Goal: Information Seeking & Learning: Learn about a topic

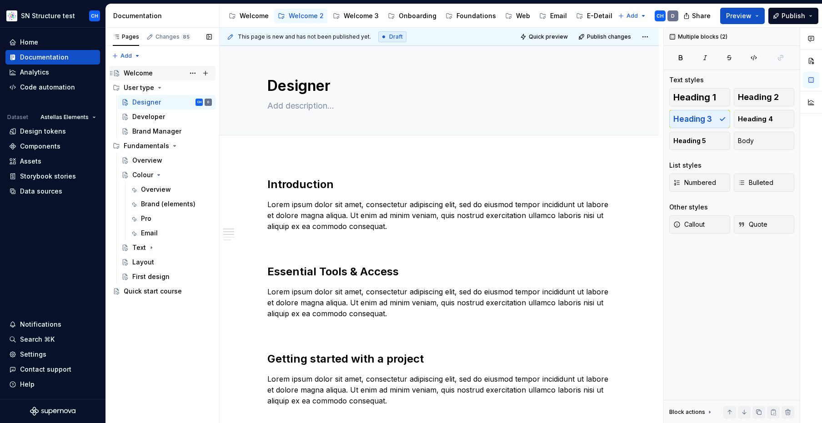
click at [136, 74] on div "Welcome" at bounding box center [138, 73] width 29 height 9
type textarea "*"
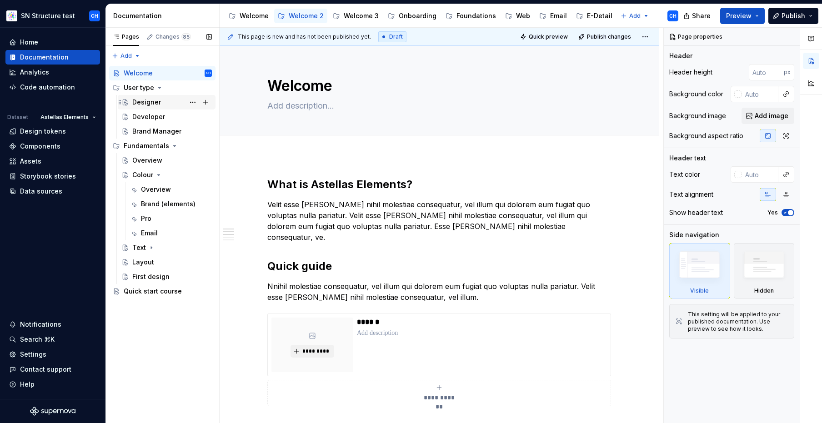
click at [142, 105] on div "Designer" at bounding box center [146, 102] width 29 height 9
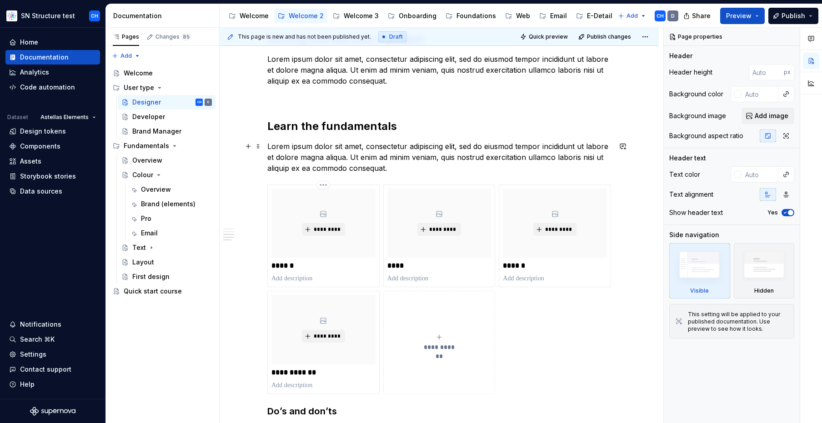
scroll to position [327, 0]
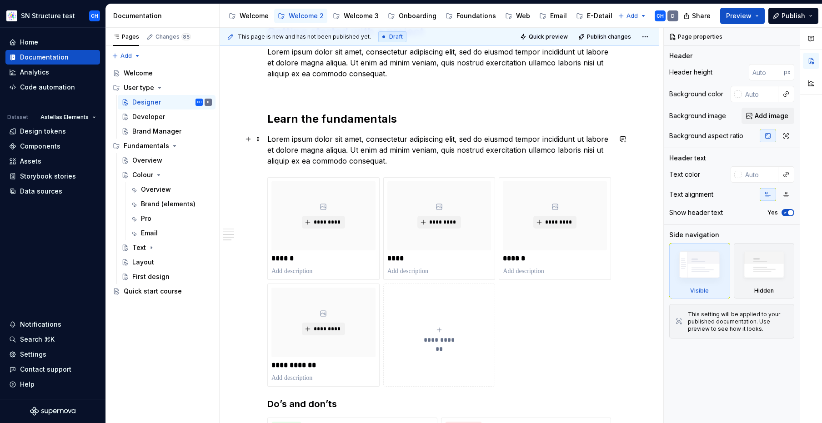
click at [302, 155] on p "Lorem ipsum dolor sit amet, consectetur adipiscing elit, sed do eiusmod tempor …" at bounding box center [439, 150] width 344 height 33
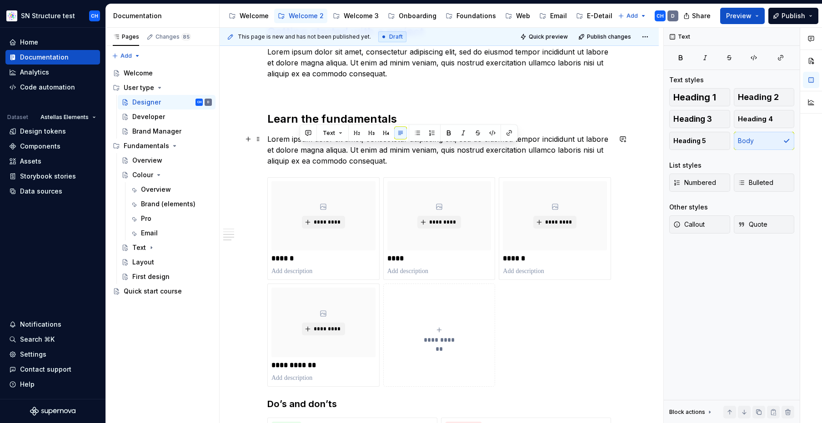
click at [302, 155] on p "Lorem ipsum dolor sit amet, consectetur adipiscing elit, sed do eiusmod tempor …" at bounding box center [439, 150] width 344 height 33
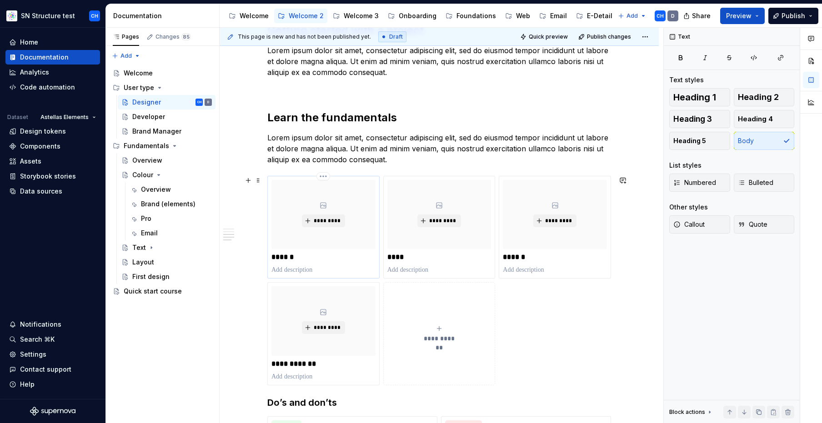
scroll to position [357, 0]
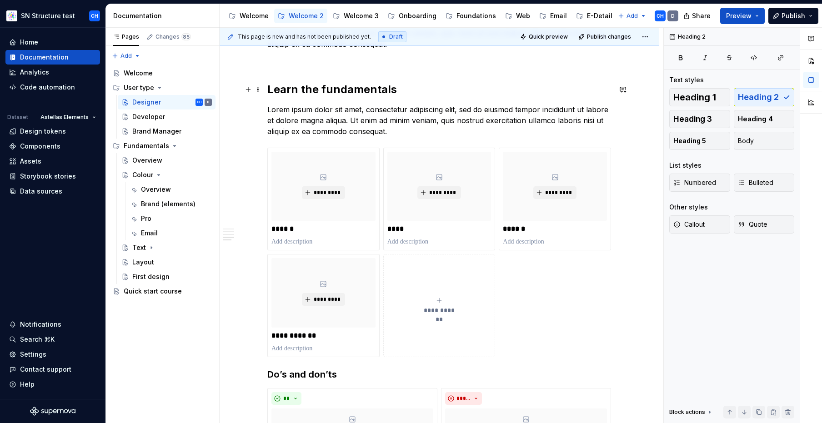
click at [322, 88] on h2 "Learn the fundamentals" at bounding box center [439, 89] width 344 height 15
click at [346, 89] on h2 "Learn the fundamentals" at bounding box center [439, 89] width 344 height 15
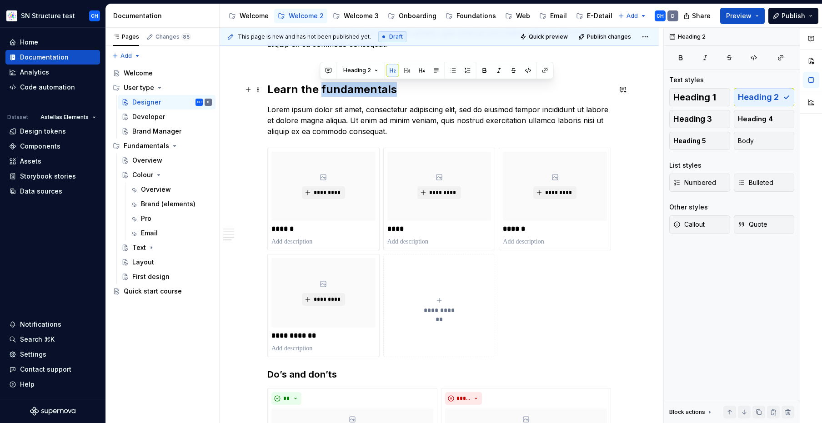
click at [350, 90] on h2 "Learn the fundamentals" at bounding box center [439, 89] width 344 height 15
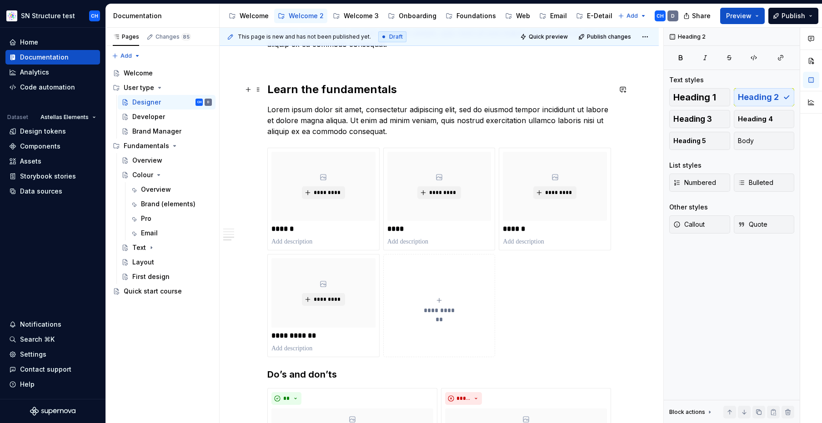
click at [350, 90] on h2 "Learn the fundamentals" at bounding box center [439, 89] width 344 height 15
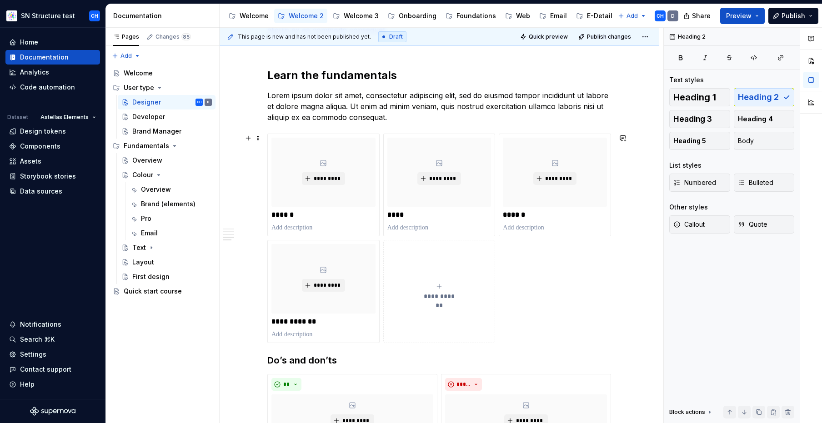
scroll to position [374, 0]
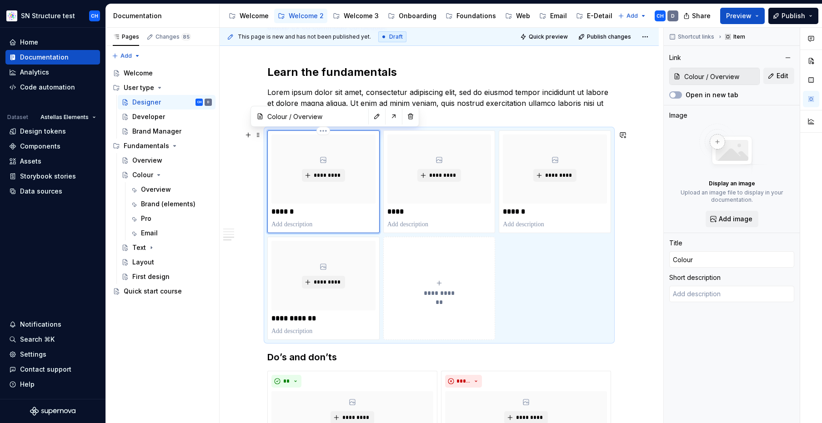
click at [314, 196] on div "*********" at bounding box center [323, 169] width 104 height 69
click at [147, 175] on div "Colour" at bounding box center [142, 174] width 21 height 9
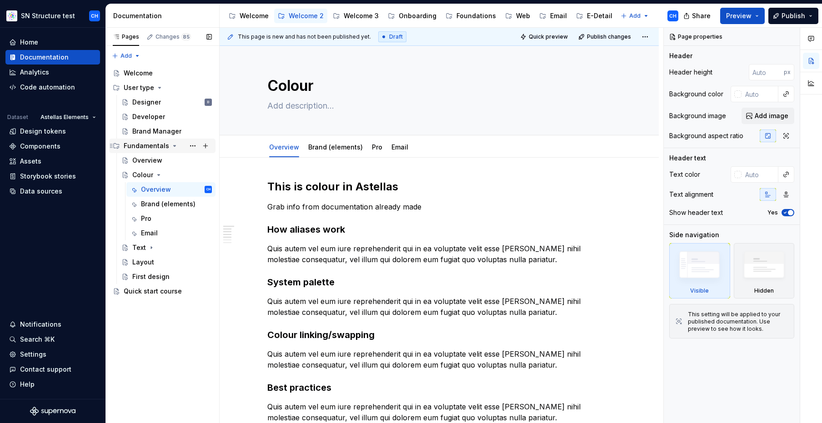
click at [172, 146] on icon "Page tree" at bounding box center [174, 145] width 7 height 7
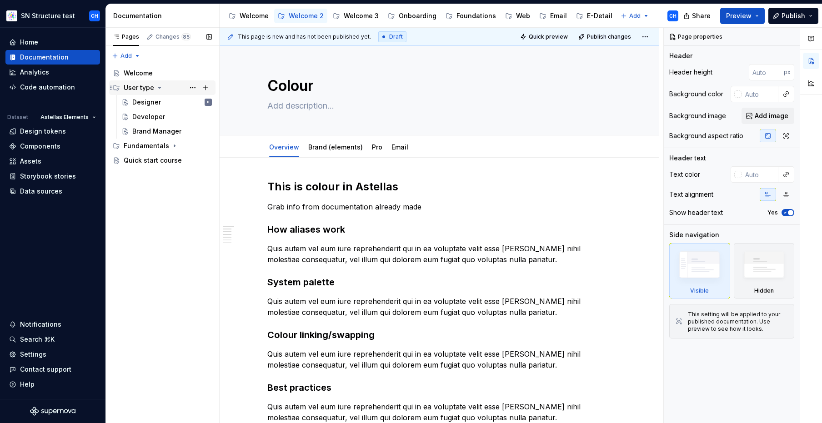
click at [159, 86] on icon "Page tree" at bounding box center [159, 87] width 7 height 7
click at [159, 88] on icon "Page tree" at bounding box center [159, 87] width 7 height 7
click at [149, 105] on div "Designer" at bounding box center [146, 102] width 29 height 9
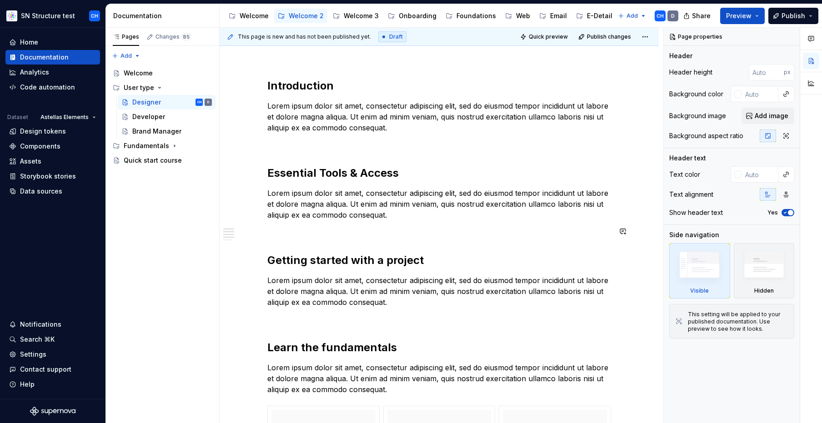
scroll to position [103, 0]
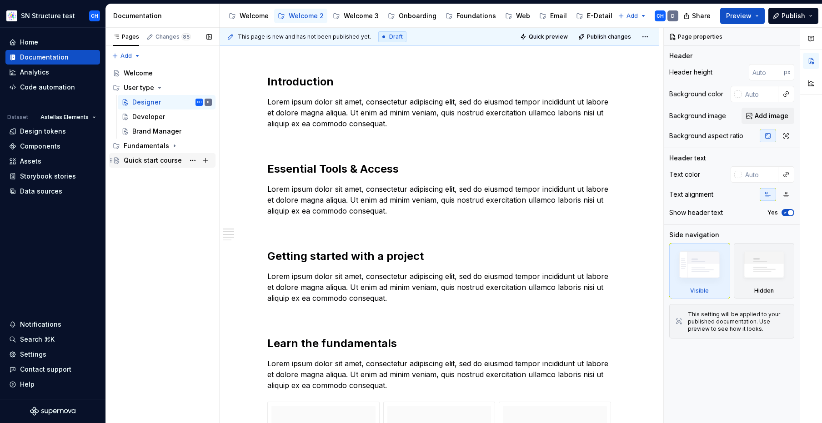
click at [157, 162] on div "Quick start course" at bounding box center [153, 160] width 58 height 9
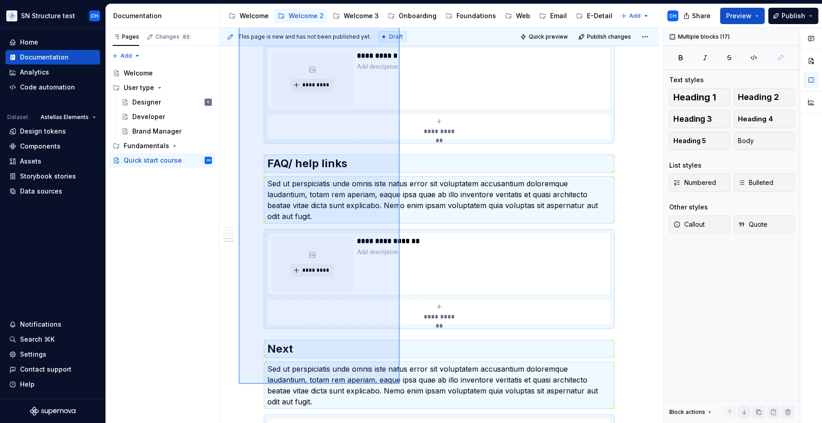
scroll to position [836, 0]
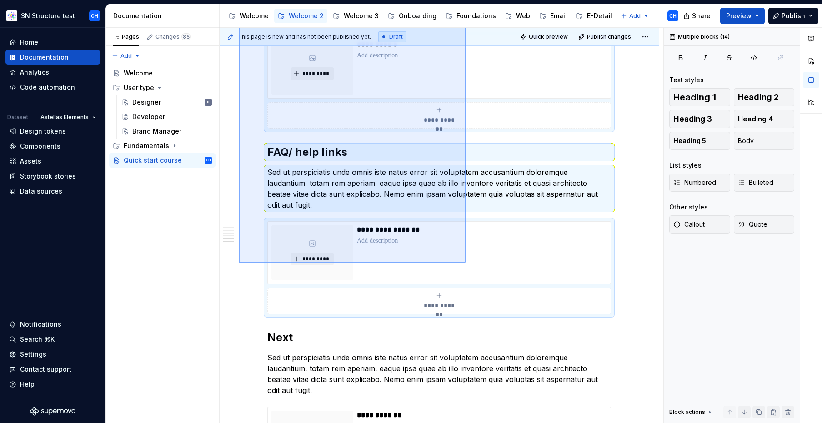
drag, startPoint x: 239, startPoint y: 95, endPoint x: 466, endPoint y: 263, distance: 282.4
click at [466, 263] on div "**********" at bounding box center [442, 226] width 444 height 396
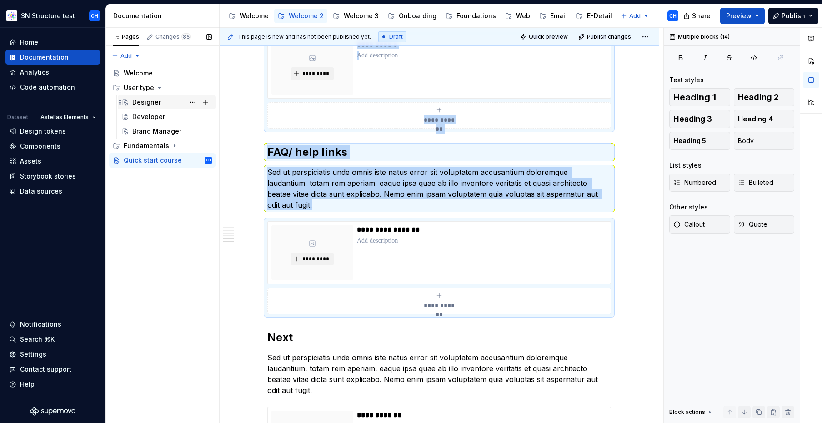
click at [142, 101] on div "Designer" at bounding box center [146, 102] width 29 height 9
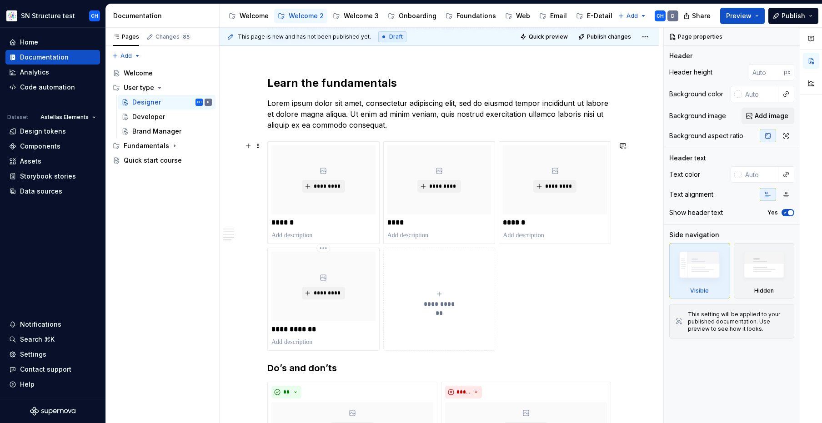
scroll to position [175, 0]
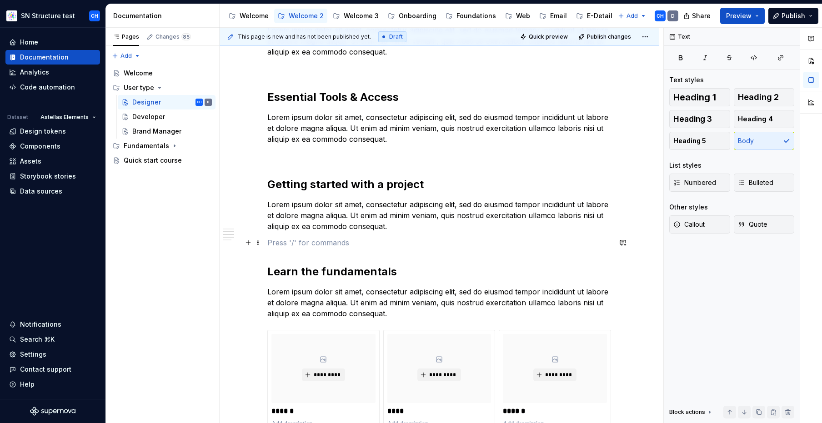
click at [399, 239] on p at bounding box center [439, 242] width 344 height 11
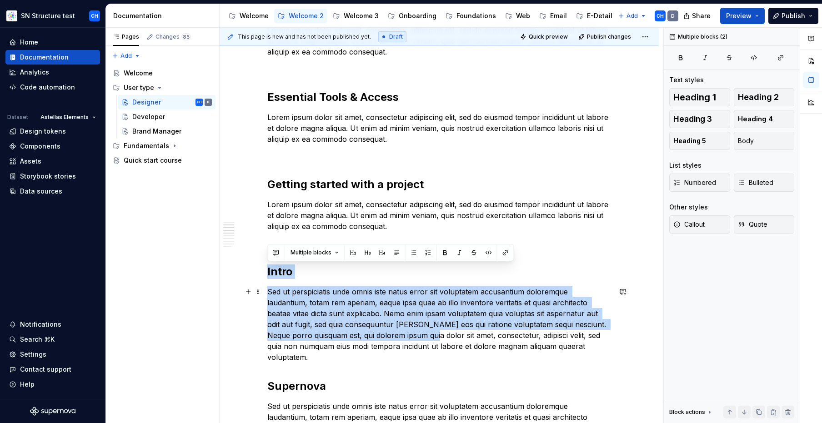
drag, startPoint x: 338, startPoint y: 291, endPoint x: 393, endPoint y: 334, distance: 69.7
click at [377, 296] on p "Sed ut perspiciatis unde omnis iste natus error sit voluptatem accusantium dolo…" at bounding box center [439, 324] width 344 height 76
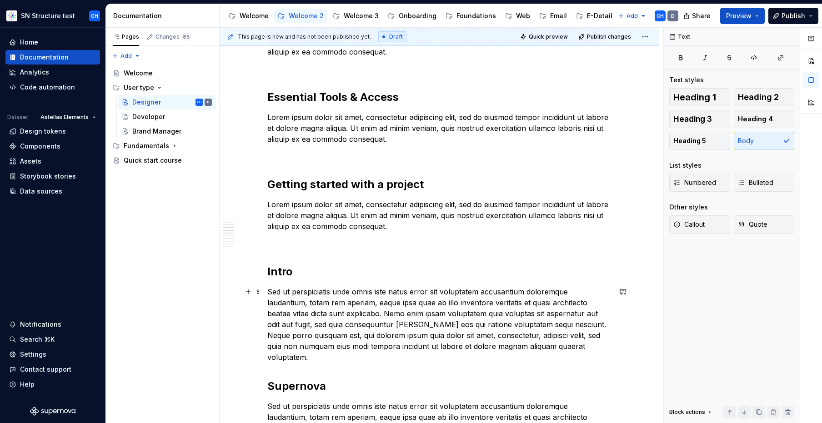
click at [356, 319] on p "Sed ut perspiciatis unde omnis iste natus error sit voluptatem accusantium dolo…" at bounding box center [439, 324] width 344 height 76
click at [561, 351] on p "Sed ut perspiciatis unde omnis iste natus error sit voluptatem accusantium dolo…" at bounding box center [439, 324] width 344 height 76
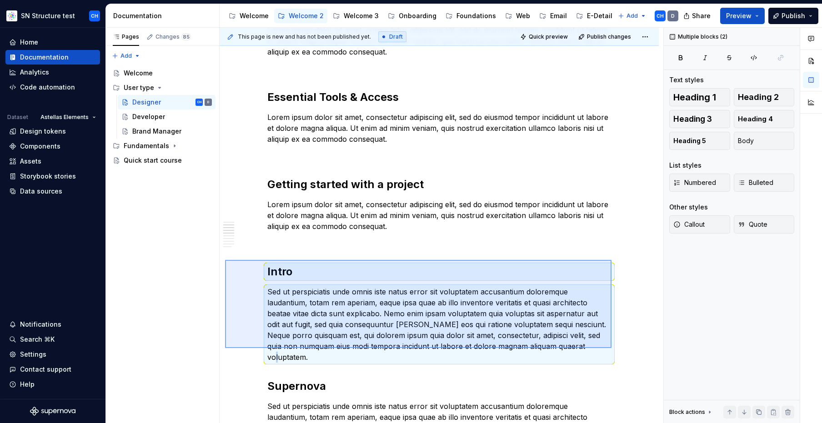
drag, startPoint x: 608, startPoint y: 350, endPoint x: 226, endPoint y: 257, distance: 393.9
click at [226, 260] on div "**********" at bounding box center [442, 226] width 444 height 396
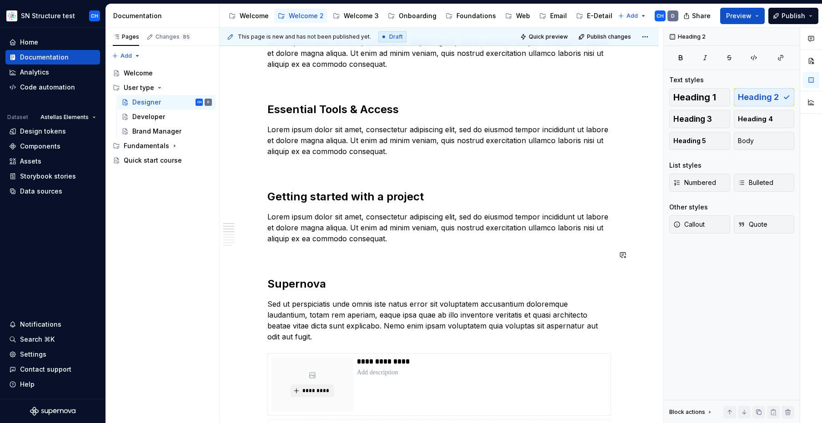
scroll to position [0, 0]
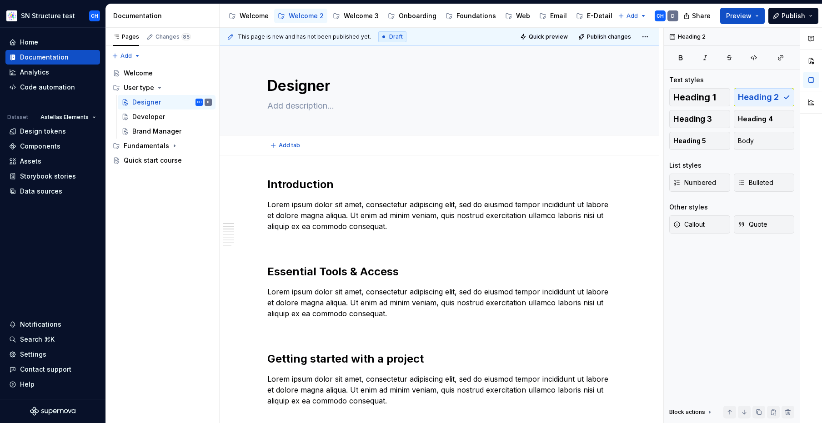
click at [332, 145] on div "Add tab" at bounding box center [439, 145] width 344 height 13
click at [341, 145] on div "Add tab" at bounding box center [439, 145] width 344 height 13
click at [285, 145] on span "Add tab" at bounding box center [289, 145] width 21 height 7
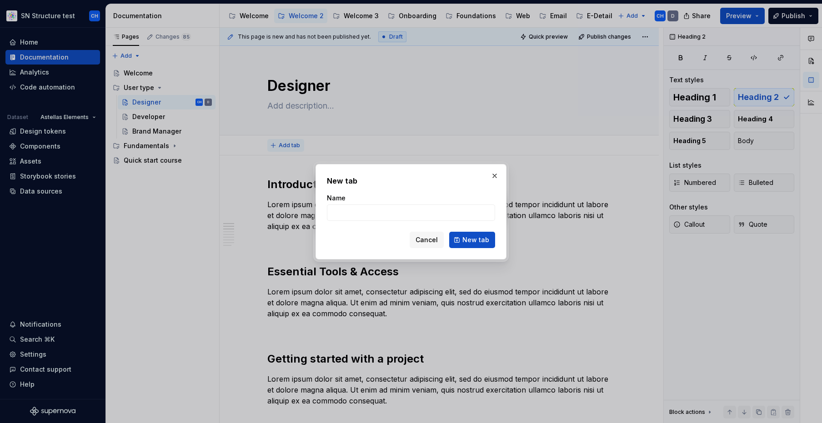
type textarea "*"
type input "1"
click button "New tab" at bounding box center [472, 240] width 46 height 16
type textarea "*"
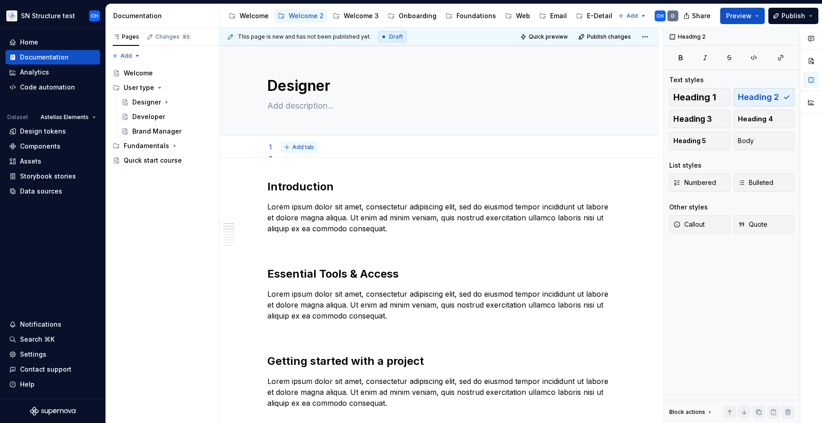
click at [300, 145] on span "Add tab" at bounding box center [302, 147] width 21 height 7
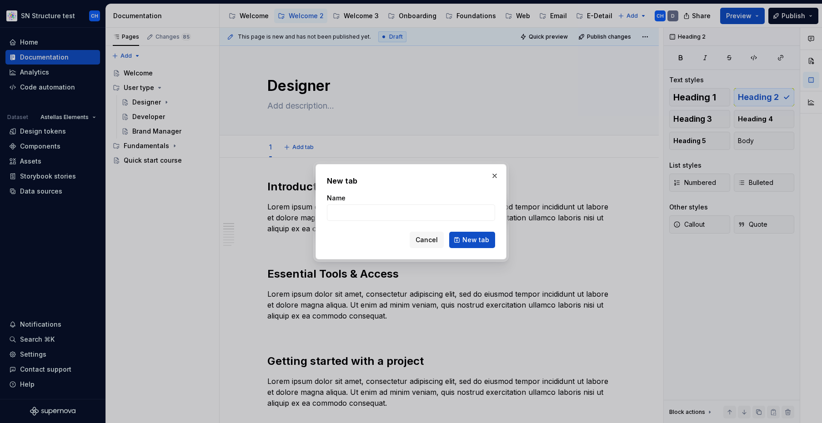
type input "2"
click button "New tab" at bounding box center [472, 240] width 46 height 16
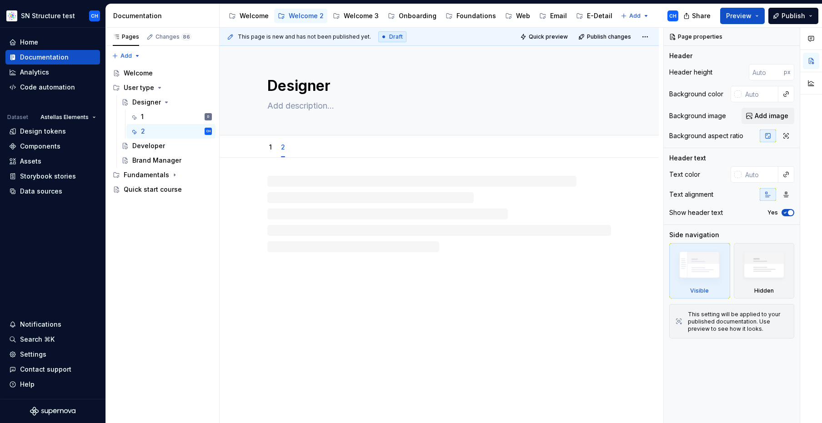
click at [309, 206] on div at bounding box center [439, 214] width 344 height 76
click at [317, 209] on div at bounding box center [439, 214] width 344 height 76
click at [314, 200] on div at bounding box center [439, 214] width 344 height 76
click at [314, 200] on div at bounding box center [439, 197] width 344 height 35
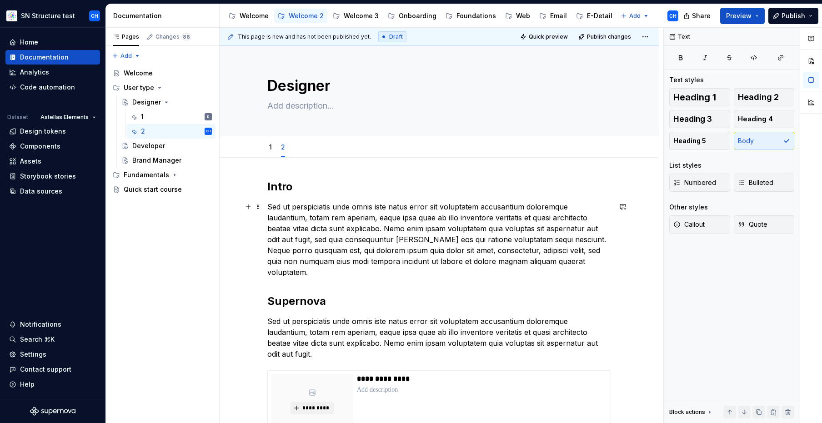
click at [356, 225] on p "Sed ut perspiciatis unde omnis iste natus error sit voluptatem accusantium dolo…" at bounding box center [439, 239] width 344 height 76
click at [268, 146] on div "1" at bounding box center [271, 147] width 10 height 15
click at [271, 147] on link "1" at bounding box center [270, 147] width 3 height 8
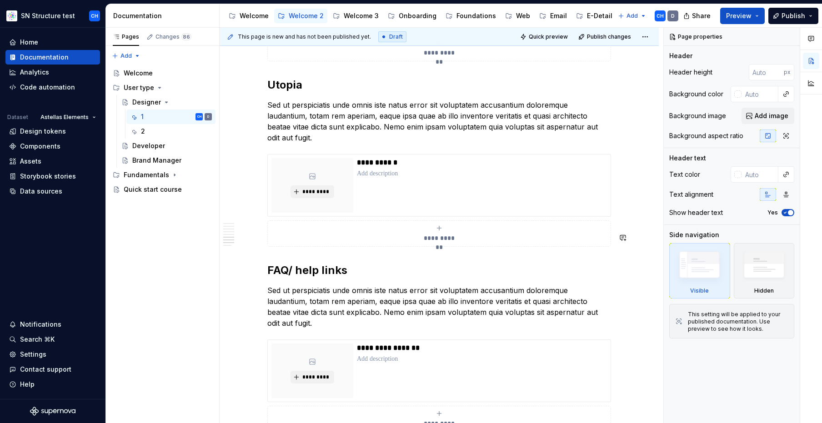
scroll to position [884, 0]
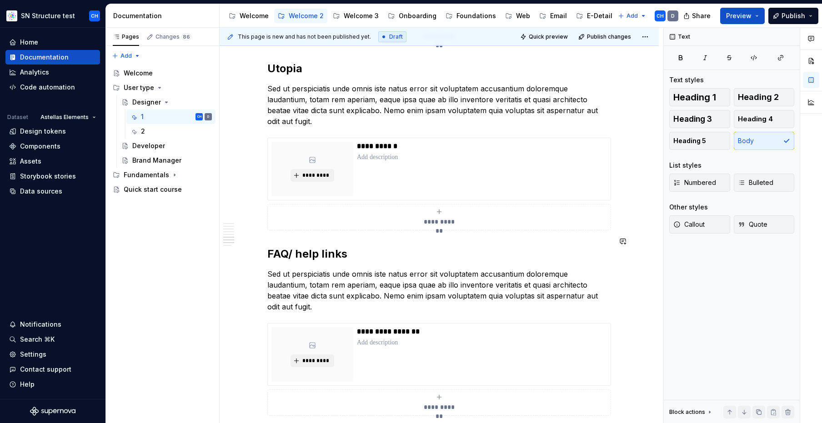
click at [318, 230] on div "**********" at bounding box center [439, 83] width 344 height 1574
click at [319, 269] on p "Sed ut perspiciatis unde omnis iste natus error sit voluptatem accusantium dolo…" at bounding box center [439, 291] width 344 height 44
click at [325, 247] on h2 "FAQ/ help links" at bounding box center [439, 254] width 344 height 15
click at [327, 247] on h2 "FAQ/ help links" at bounding box center [439, 254] width 344 height 15
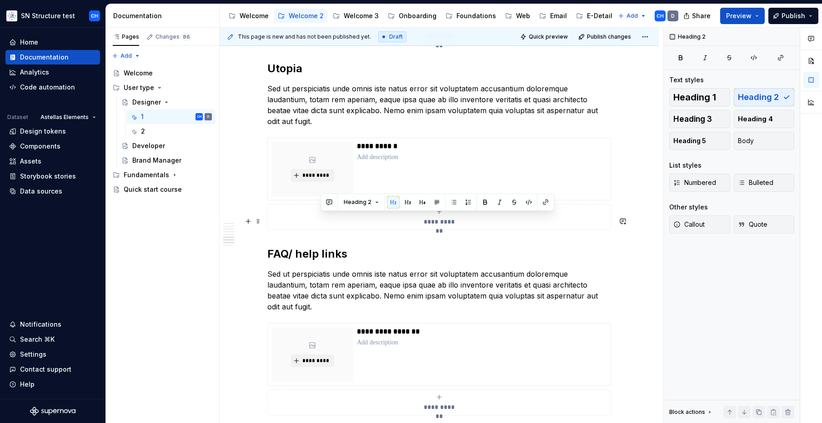
click at [327, 247] on h2 "FAQ/ help links" at bounding box center [439, 254] width 344 height 15
click at [291, 247] on h2 "FAQ/ help links" at bounding box center [439, 254] width 344 height 15
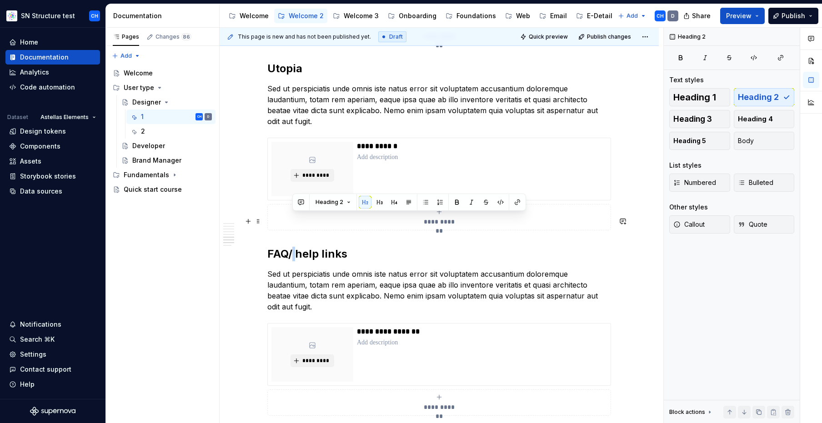
click at [291, 247] on h2 "FAQ/ help links" at bounding box center [439, 254] width 344 height 15
click at [292, 247] on h2 "FAQ/ help links" at bounding box center [439, 254] width 344 height 15
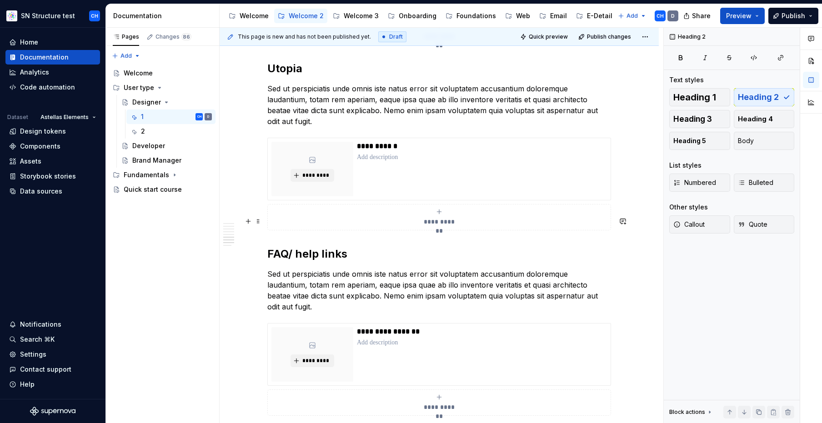
click at [292, 247] on h2 "FAQ/ help links" at bounding box center [439, 254] width 344 height 15
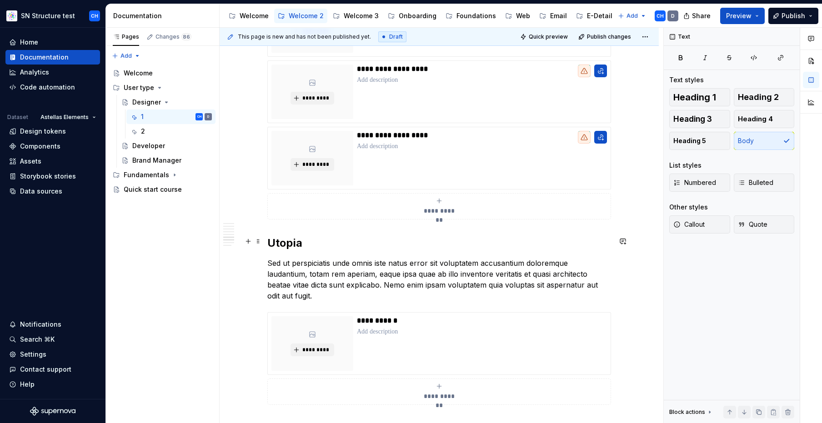
click at [319, 260] on p "Sed ut perspiciatis unde omnis iste natus error sit voluptatem accusantium dolo…" at bounding box center [439, 280] width 344 height 44
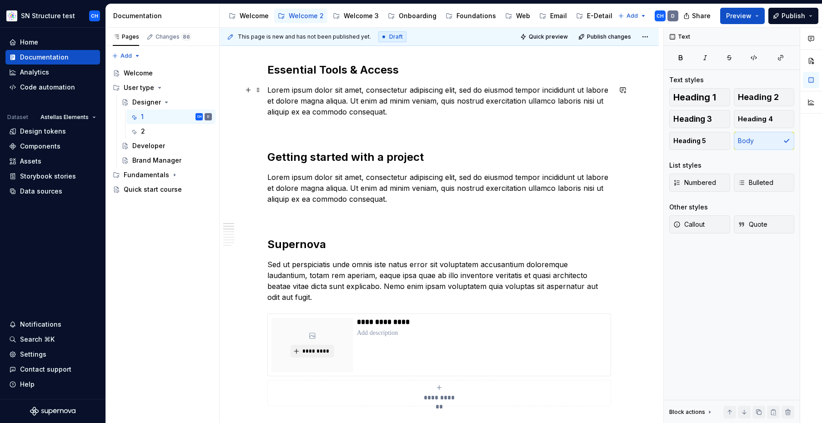
scroll to position [0, 0]
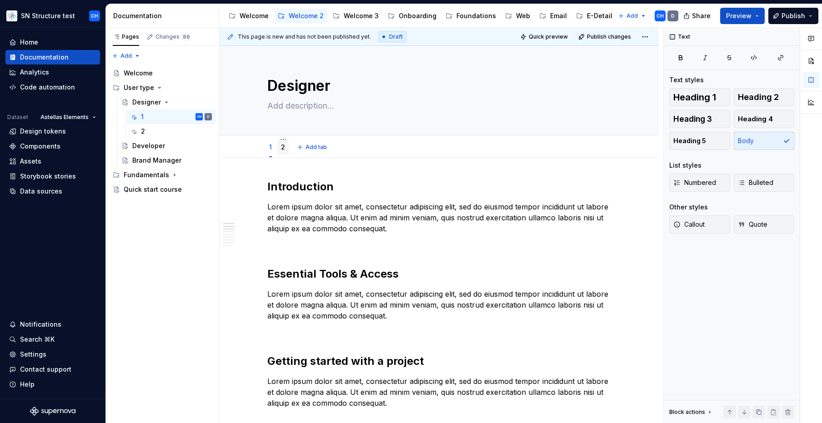
click at [284, 148] on link "2" at bounding box center [283, 147] width 4 height 8
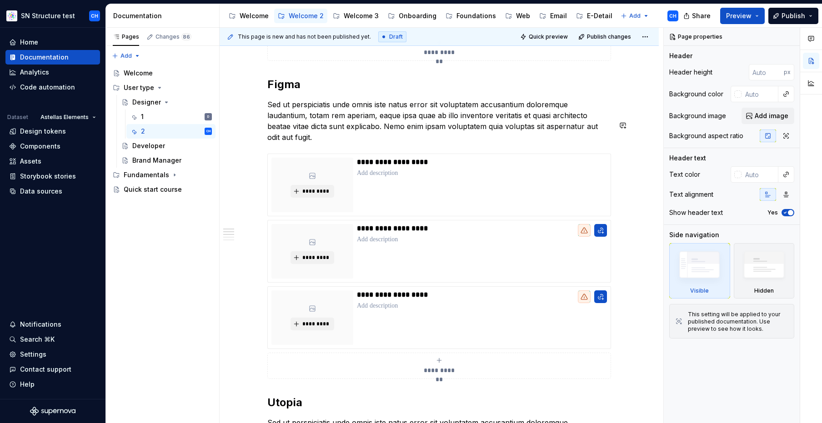
scroll to position [75, 0]
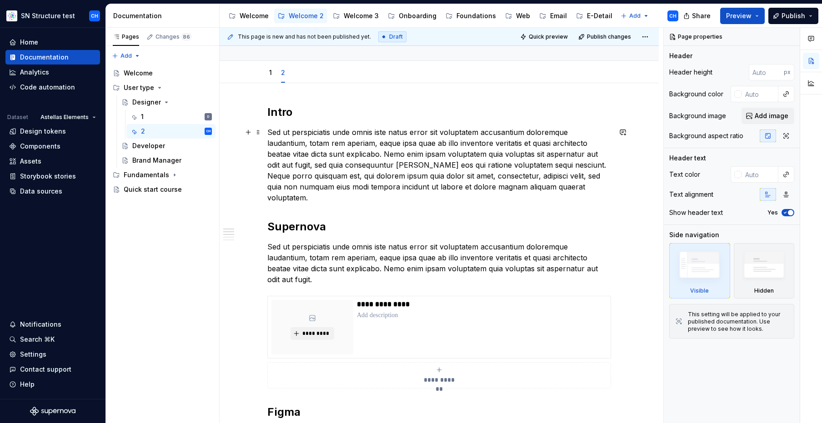
click at [364, 190] on p "Sed ut perspiciatis unde omnis iste natus error sit voluptatem accusantium dolo…" at bounding box center [439, 165] width 344 height 76
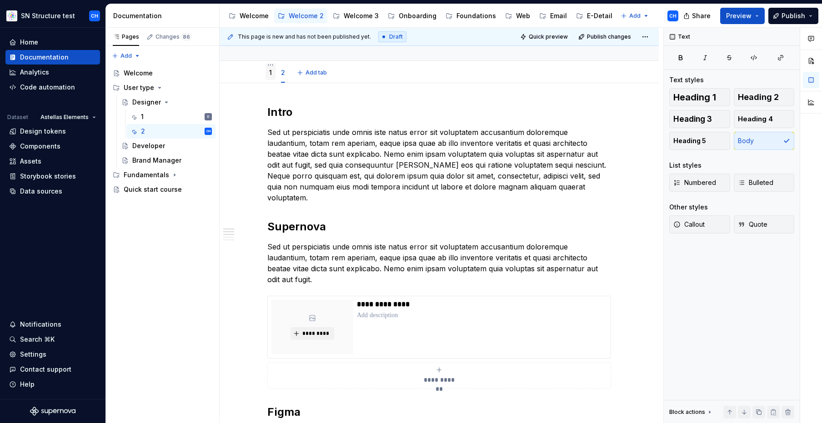
click at [270, 75] on link "1" at bounding box center [270, 73] width 3 height 8
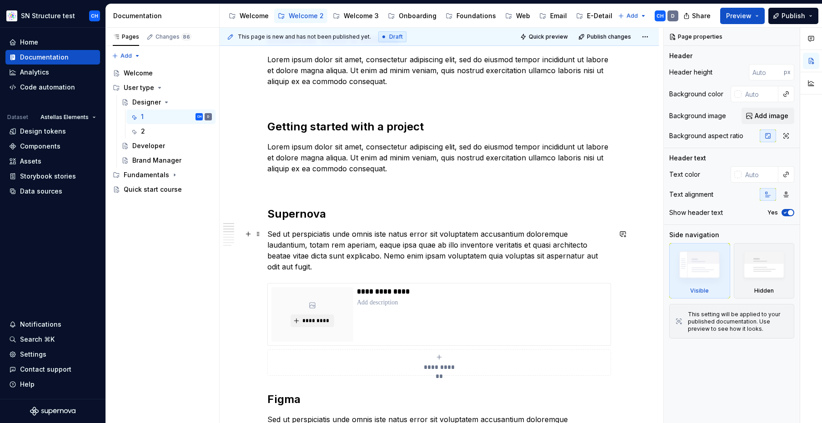
scroll to position [32, 0]
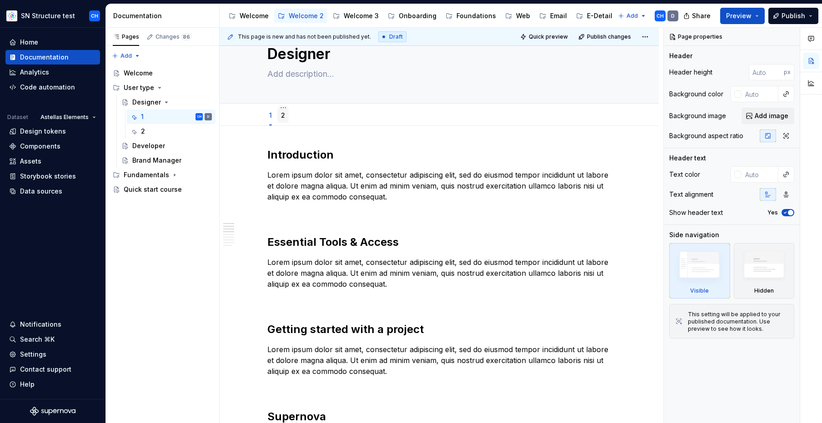
click at [283, 121] on div "2" at bounding box center [282, 115] width 11 height 15
click at [284, 119] on link "2" at bounding box center [283, 115] width 4 height 8
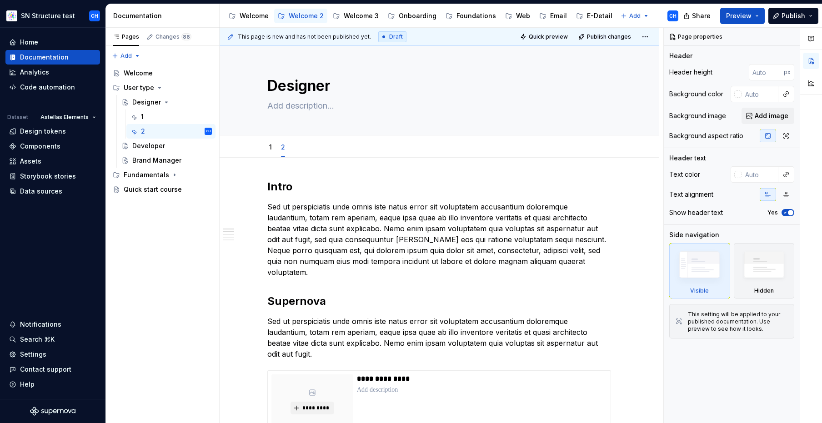
type textarea "*"
